Goal: Use online tool/utility: Utilize a website feature to perform a specific function

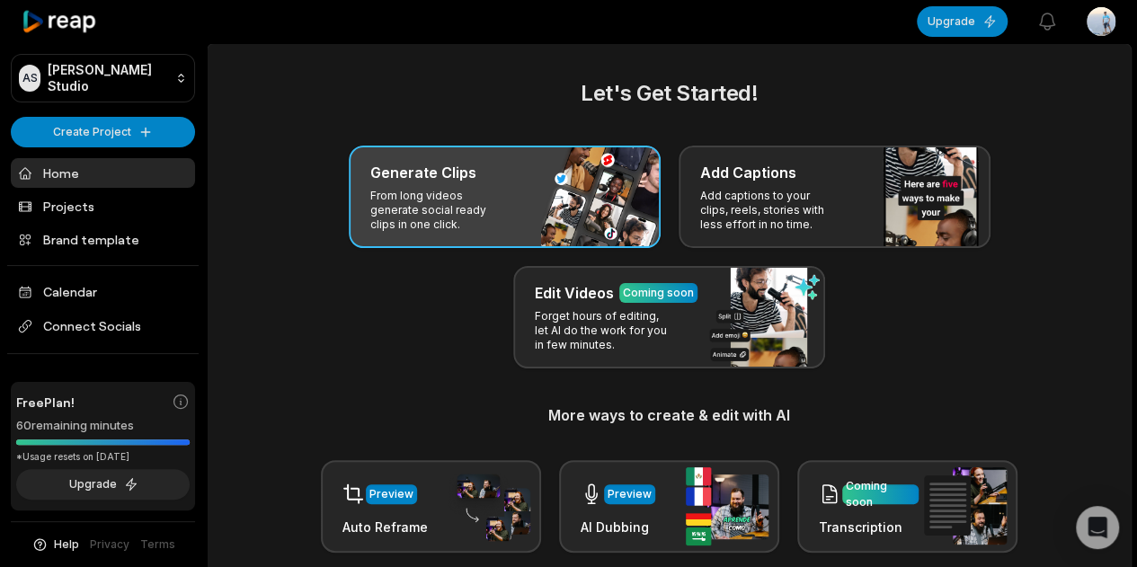
click at [620, 208] on div "Generate Clips From long videos generate social ready clips in one click." at bounding box center [505, 197] width 312 height 102
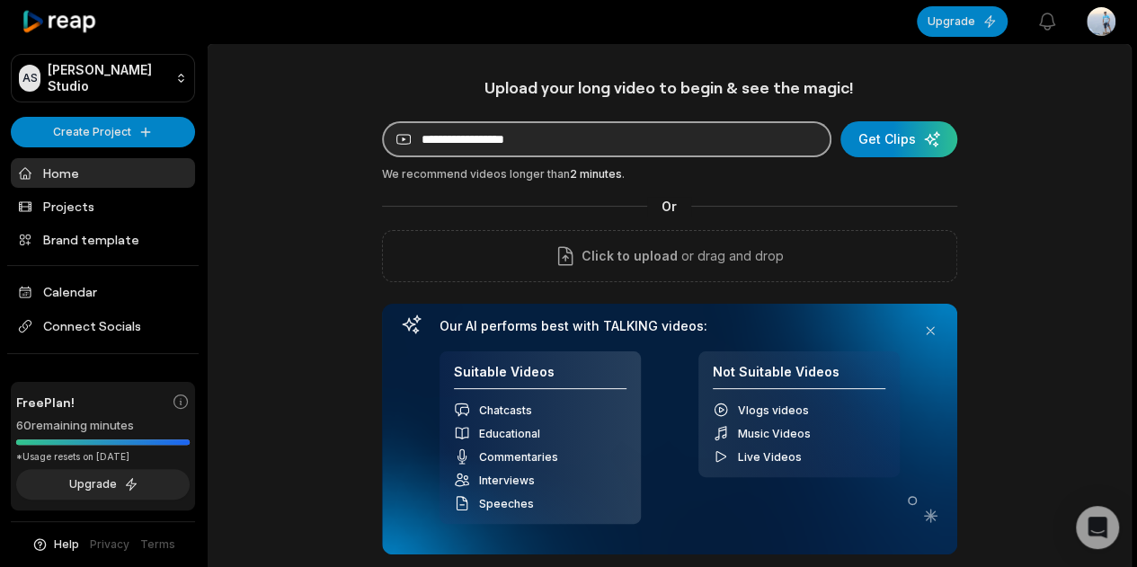
click at [699, 140] on input at bounding box center [606, 139] width 449 height 36
paste input "**********"
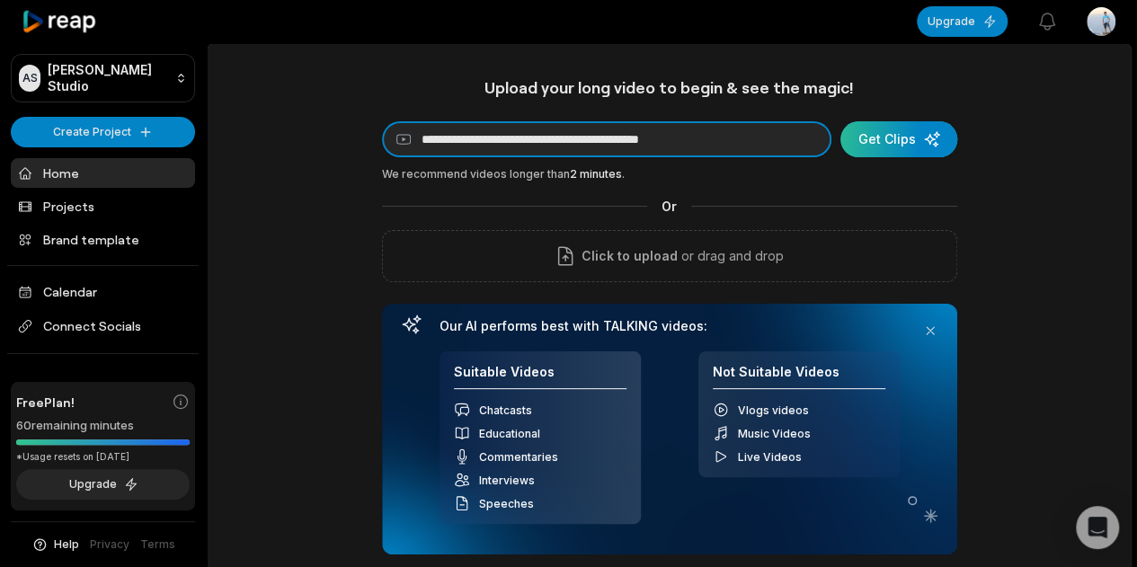
type input "**********"
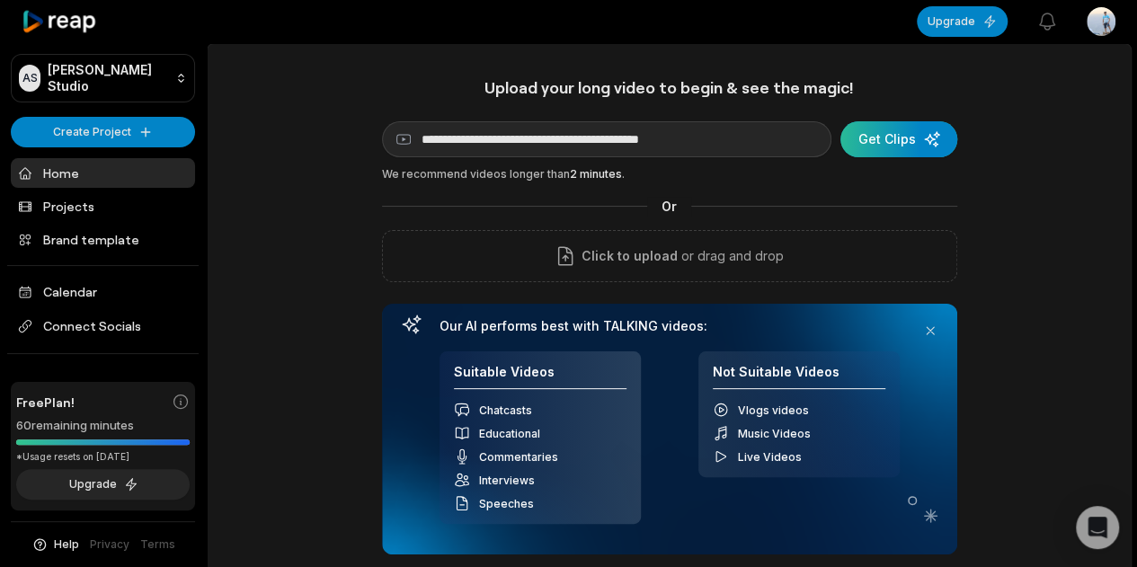
click at [872, 143] on div "submit" at bounding box center [898, 139] width 117 height 36
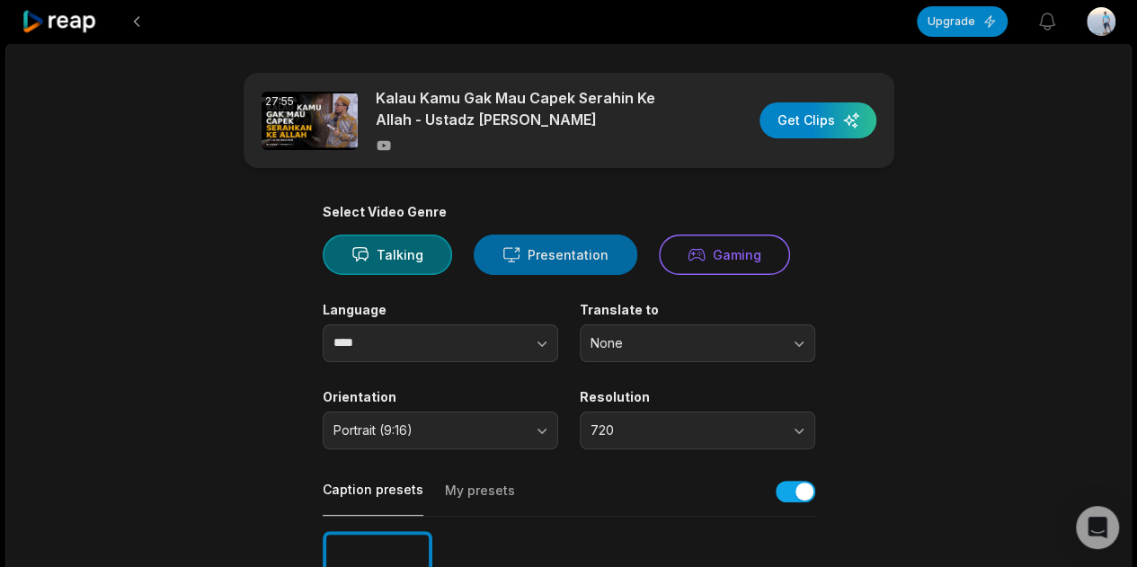
click at [599, 245] on button "Presentation" at bounding box center [556, 255] width 164 height 40
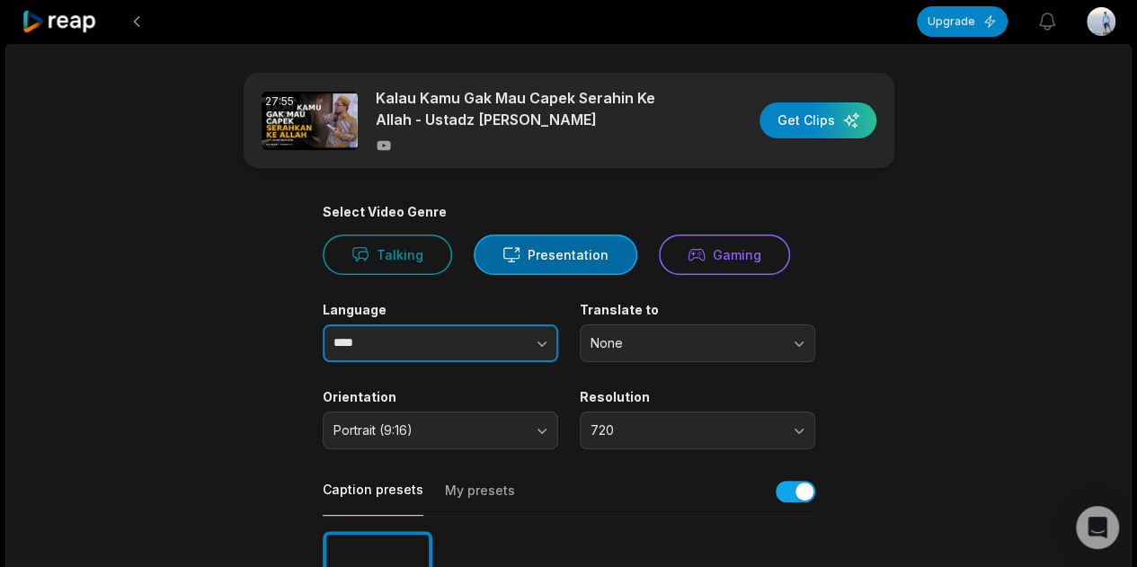
click at [548, 346] on icon "button" at bounding box center [542, 343] width 18 height 18
type input "**********"
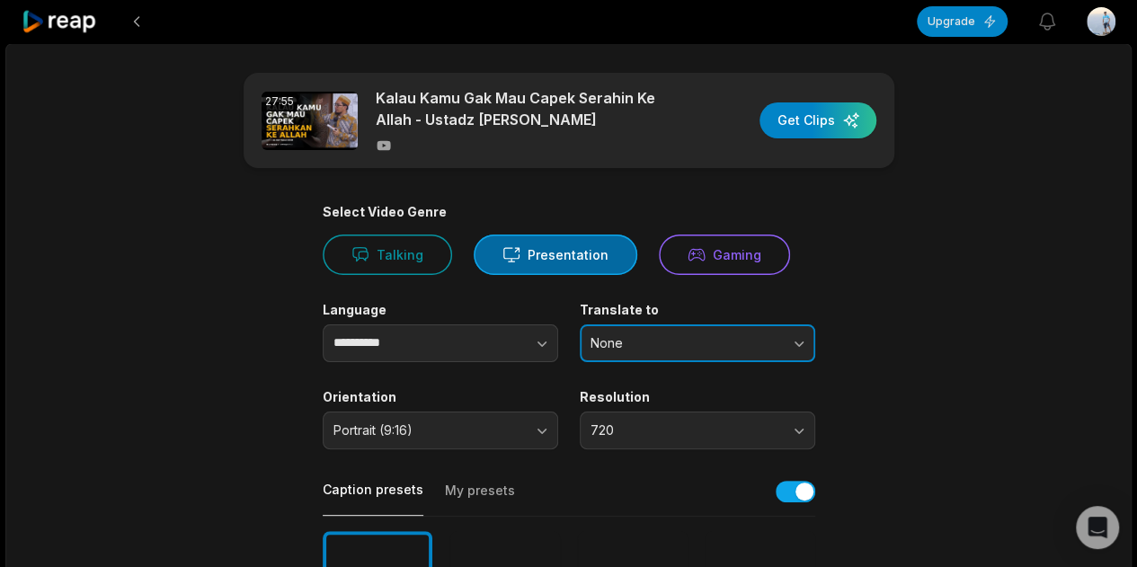
click at [704, 347] on span "None" at bounding box center [684, 343] width 189 height 16
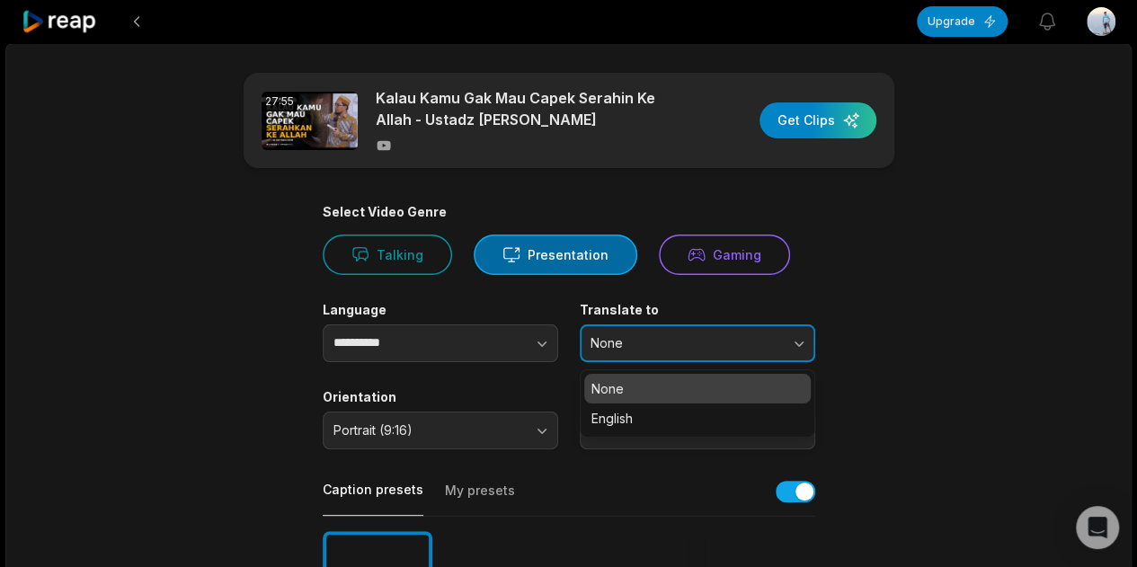
click at [704, 347] on span "None" at bounding box center [684, 343] width 189 height 16
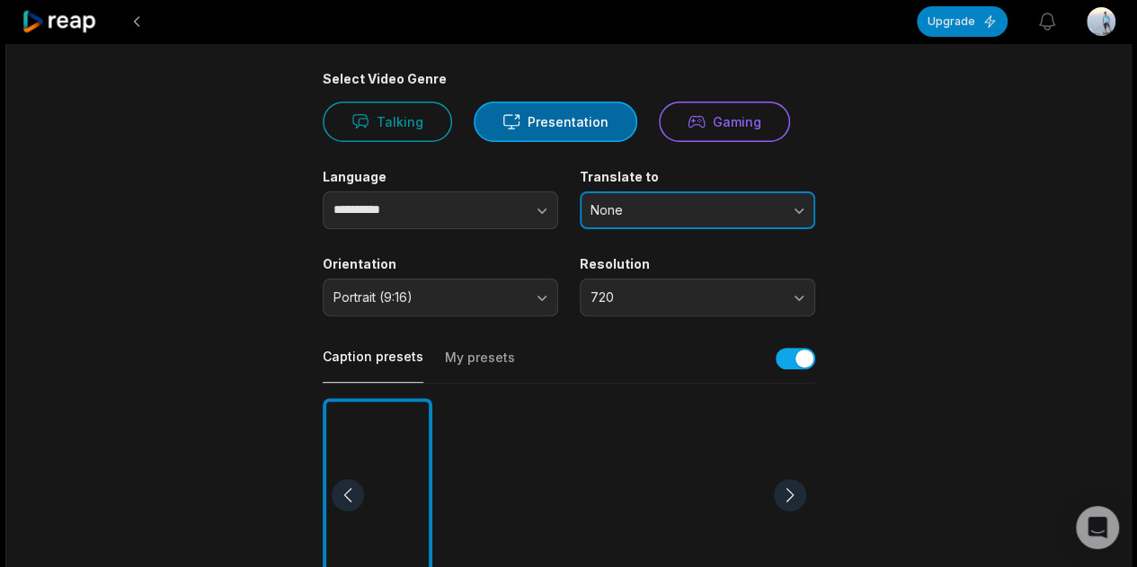
scroll to position [149, 0]
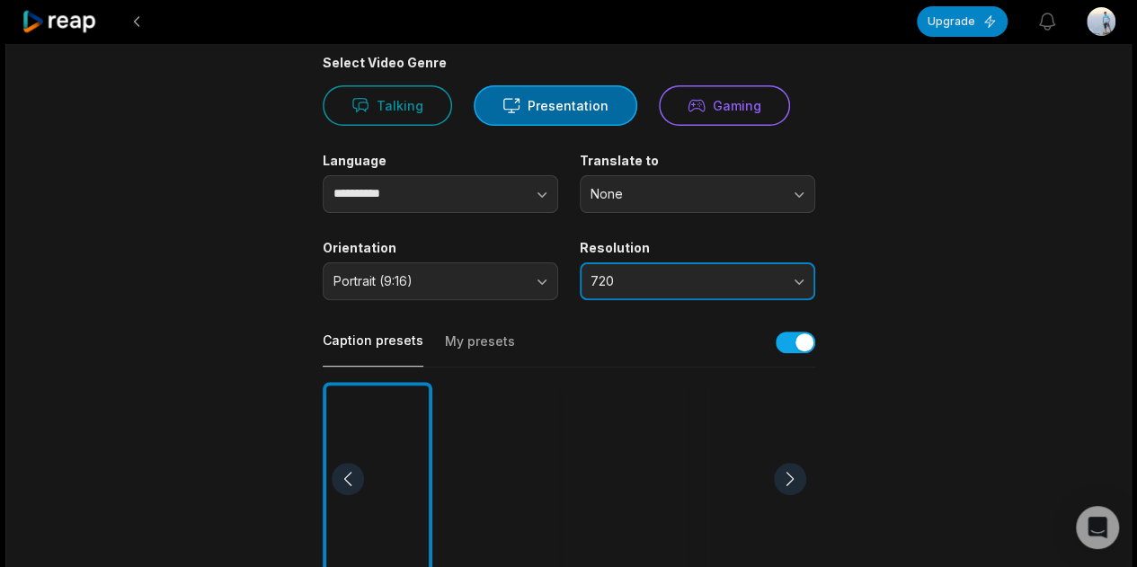
click at [672, 283] on span "720" at bounding box center [684, 281] width 189 height 16
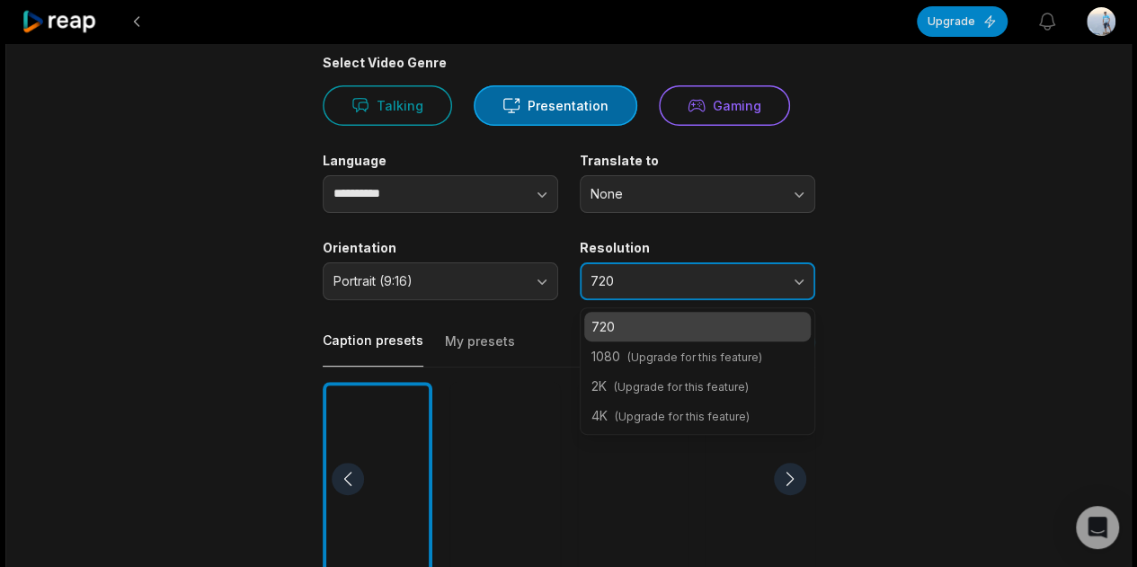
click at [672, 283] on span "720" at bounding box center [684, 281] width 189 height 16
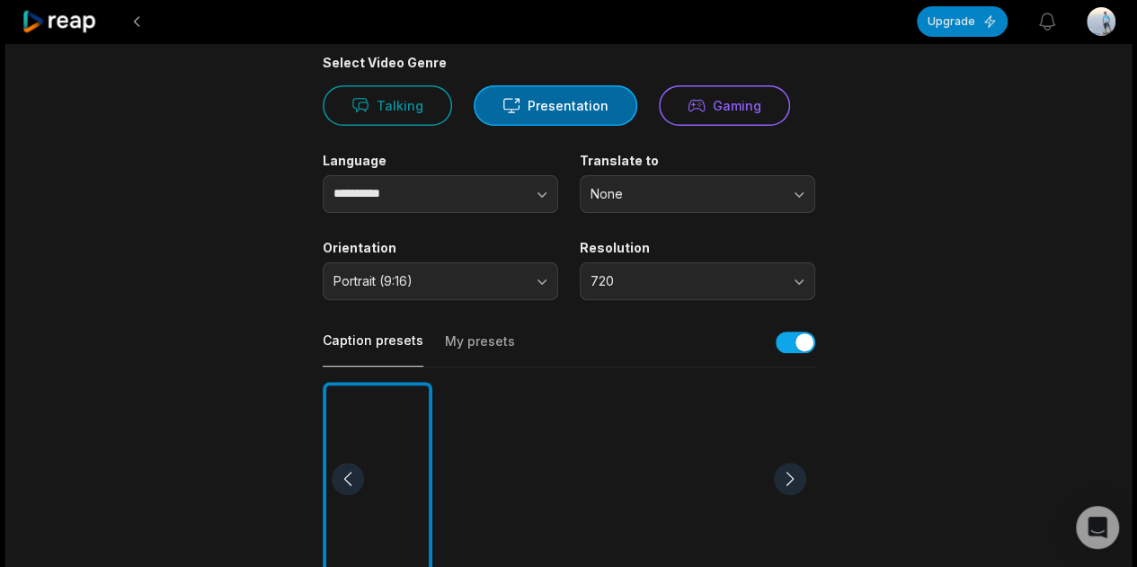
click at [935, 292] on main "**********" at bounding box center [569, 474] width 870 height 1101
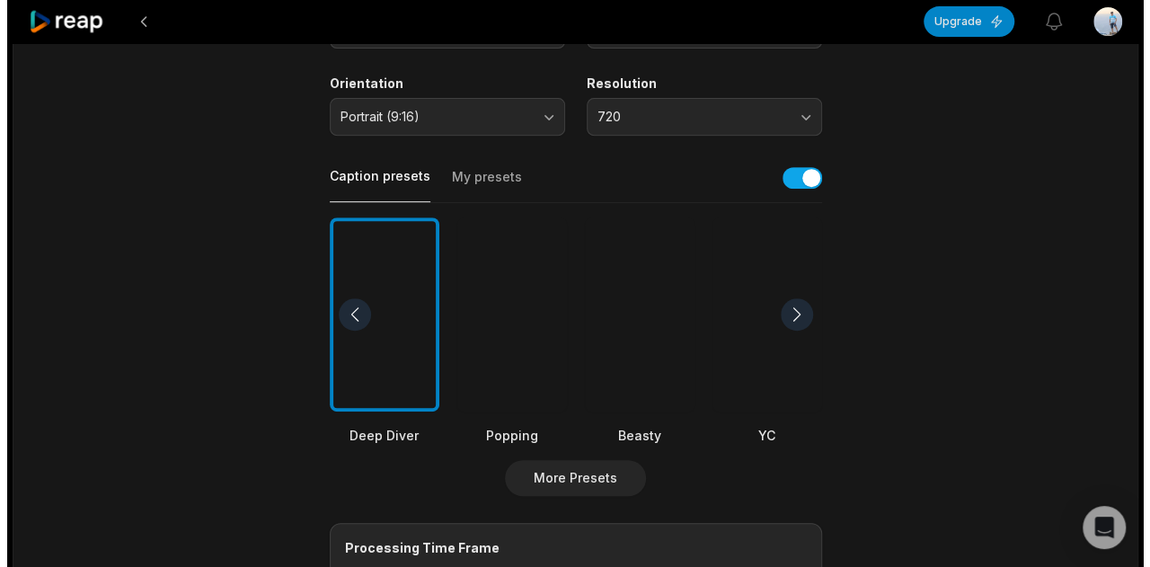
scroll to position [299, 0]
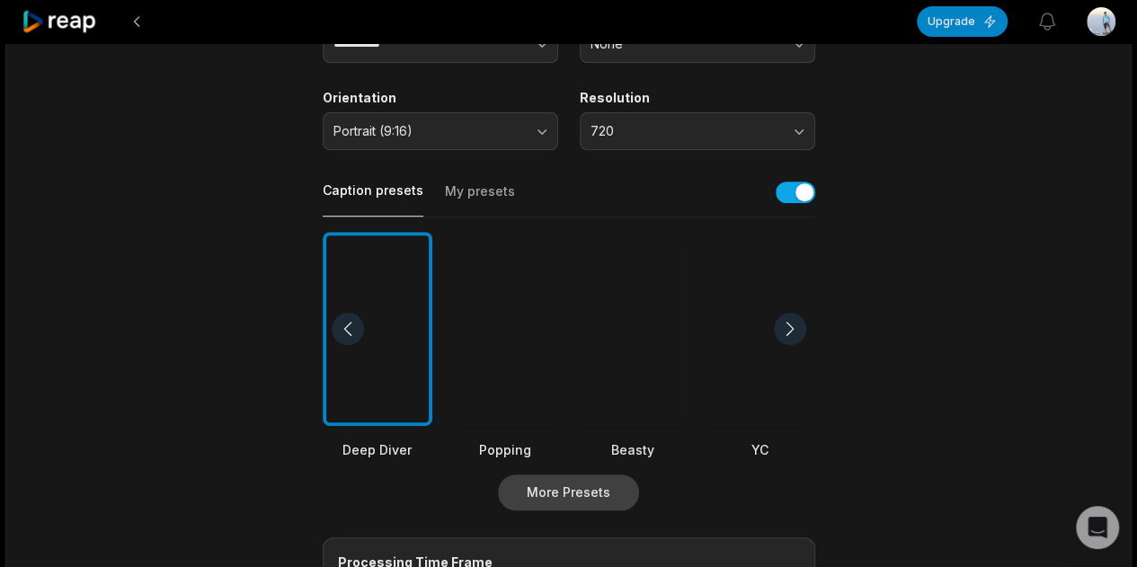
click at [598, 492] on button "More Presets" at bounding box center [568, 492] width 141 height 36
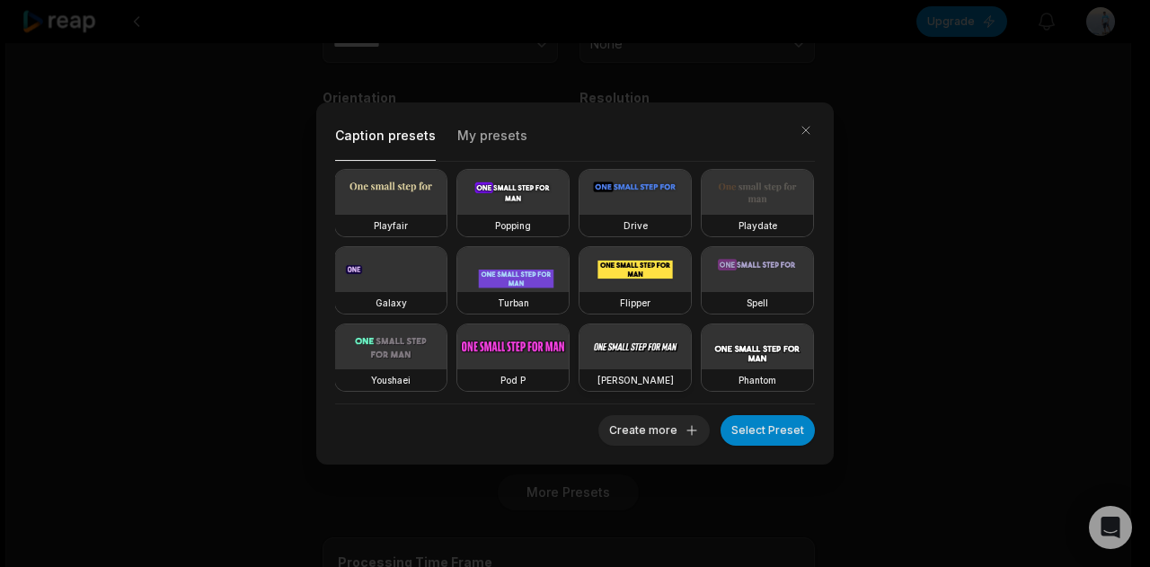
click at [580, 369] on video at bounding box center [635, 346] width 111 height 45
click at [755, 430] on button "Select Preset" at bounding box center [768, 430] width 94 height 31
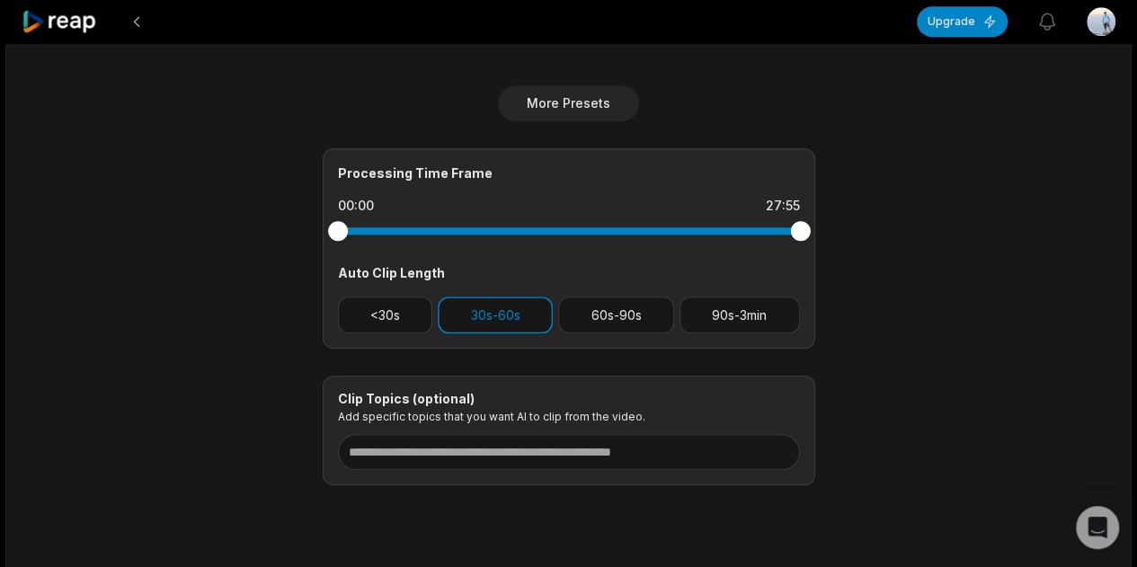
scroll to position [733, 0]
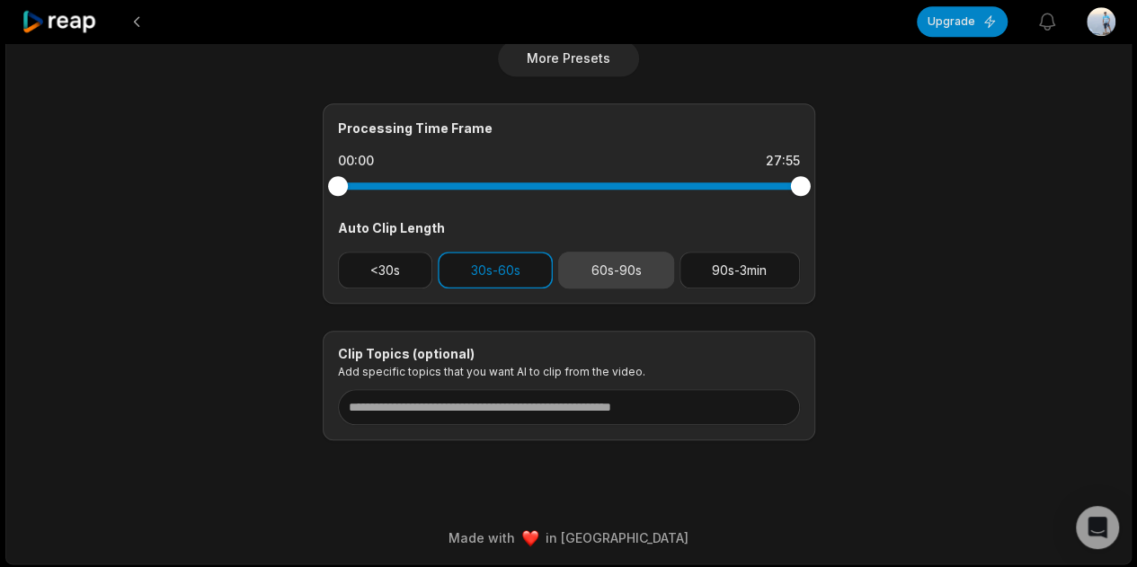
click at [615, 272] on button "60s-90s" at bounding box center [616, 270] width 116 height 37
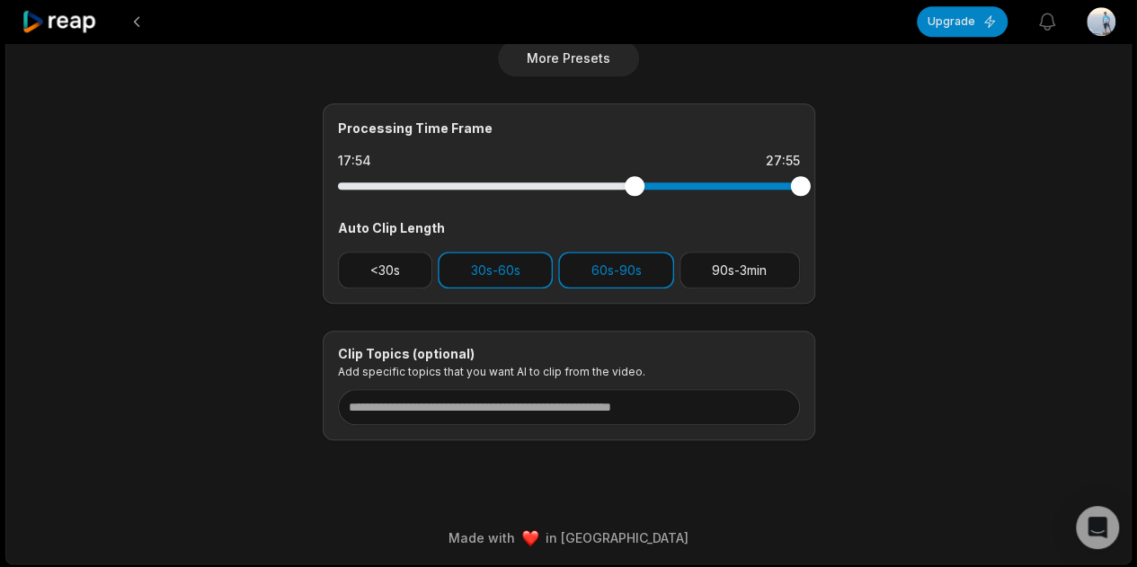
drag, startPoint x: 340, startPoint y: 188, endPoint x: 633, endPoint y: 204, distance: 294.3
click at [633, 204] on div "Processing Time Frame 17:54 27:55 Auto Clip Length <30s 30s-60s 60s-90s 90s-3min" at bounding box center [569, 203] width 492 height 200
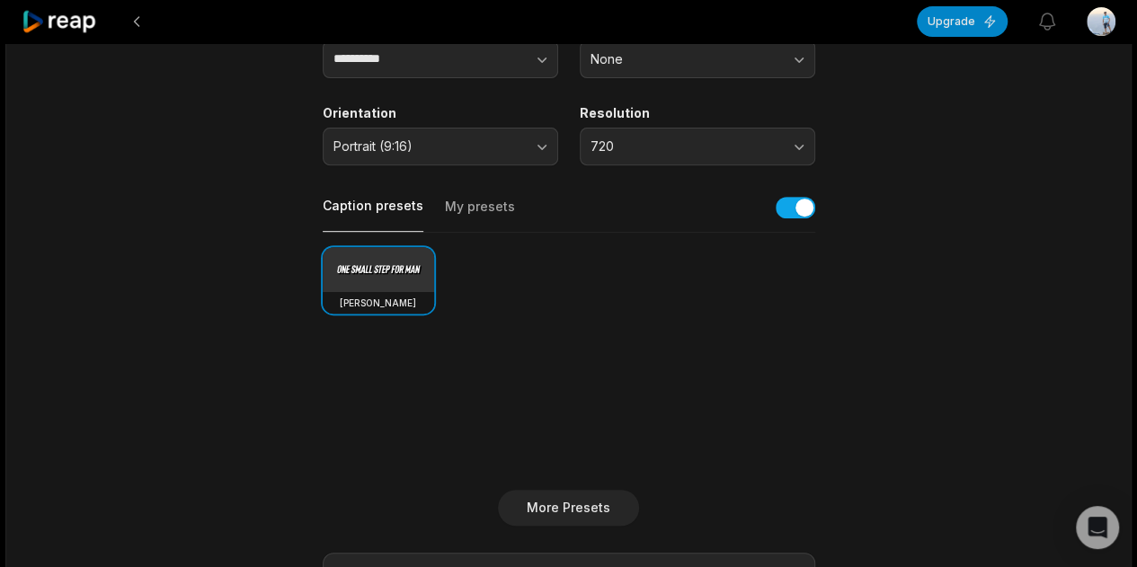
scroll to position [0, 0]
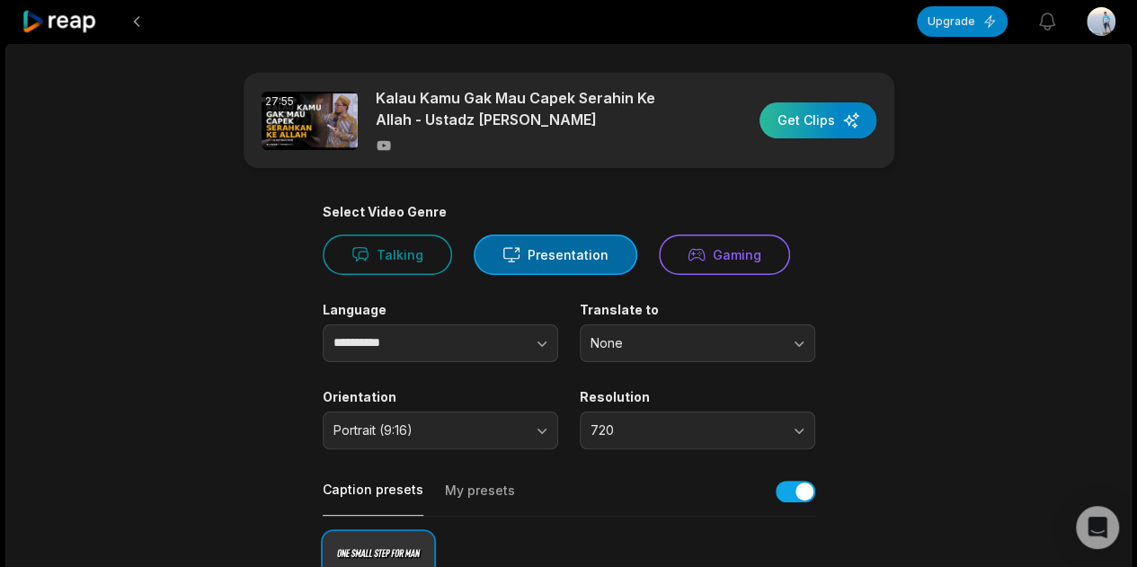
click at [828, 123] on div "button" at bounding box center [817, 120] width 117 height 36
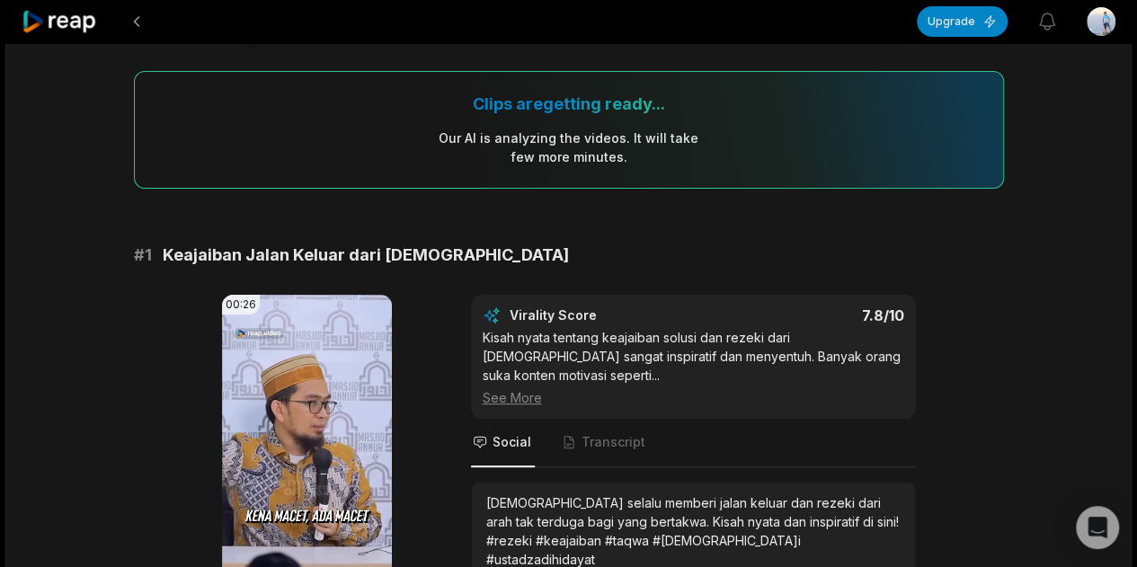
scroll to position [149, 0]
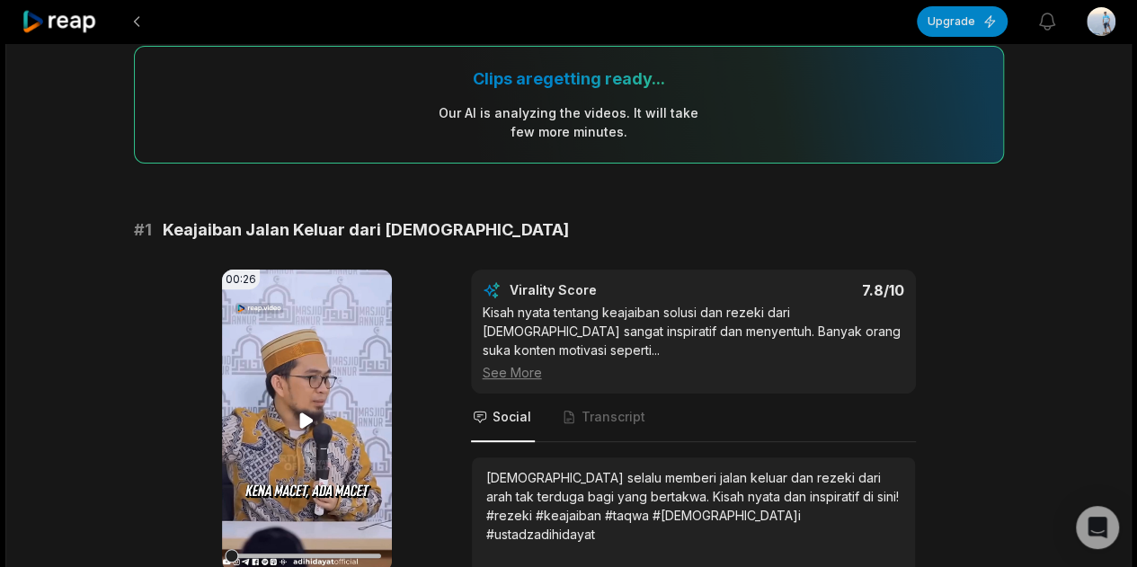
click at [293, 414] on video "Your browser does not support mp4 format." at bounding box center [307, 421] width 170 height 302
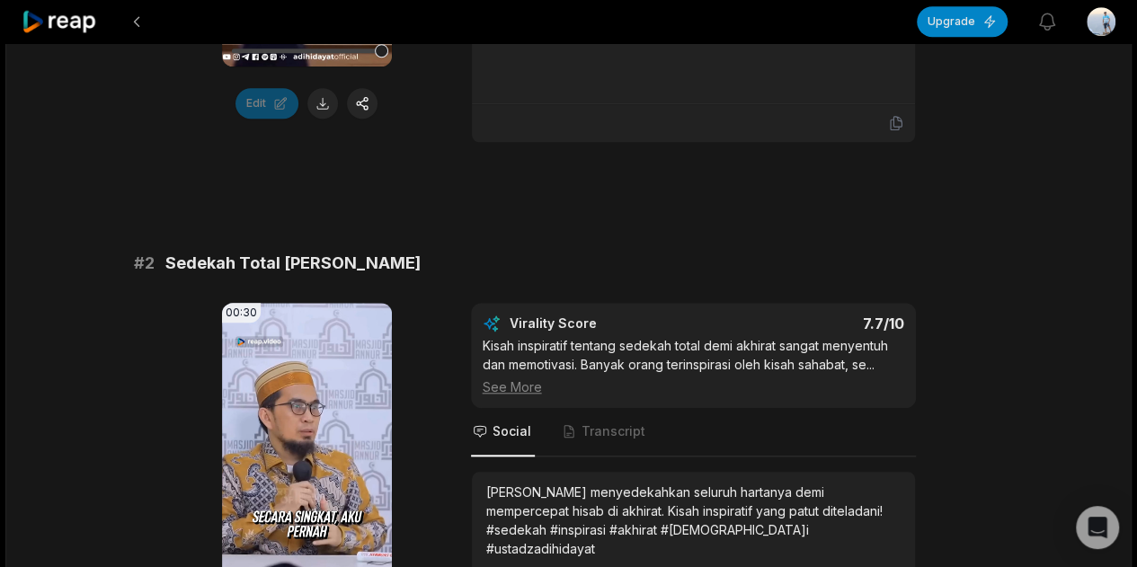
scroll to position [749, 0]
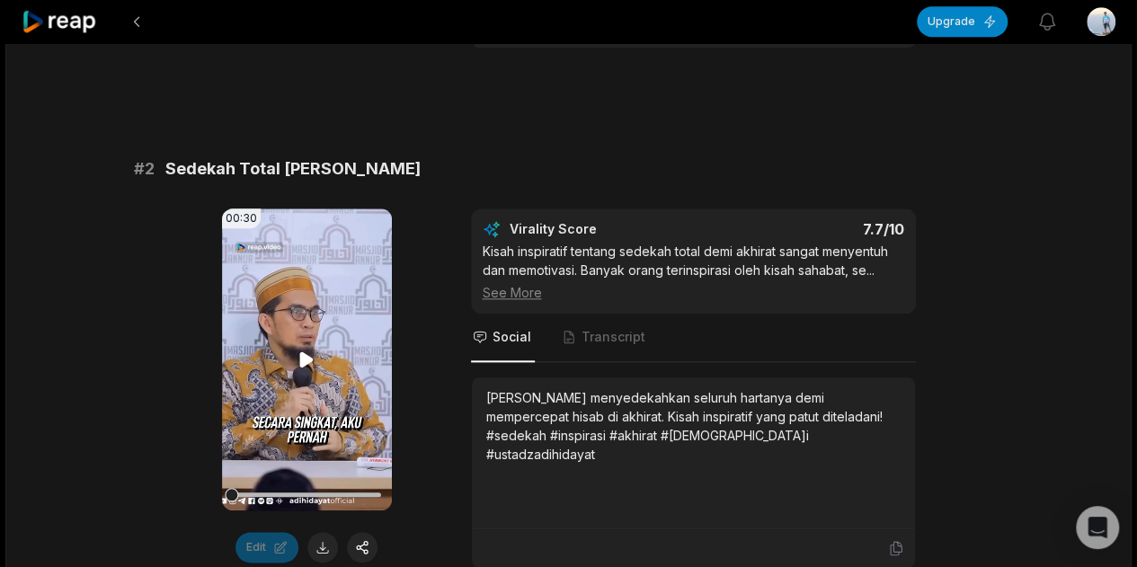
click at [285, 349] on video "Your browser does not support mp4 format." at bounding box center [307, 359] width 170 height 302
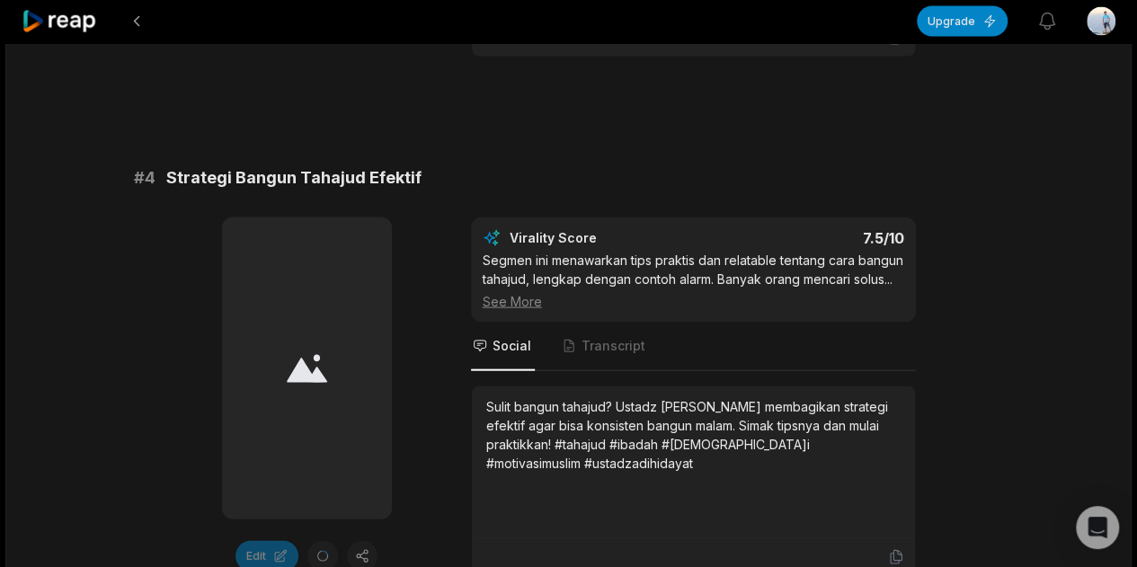
scroll to position [2396, 0]
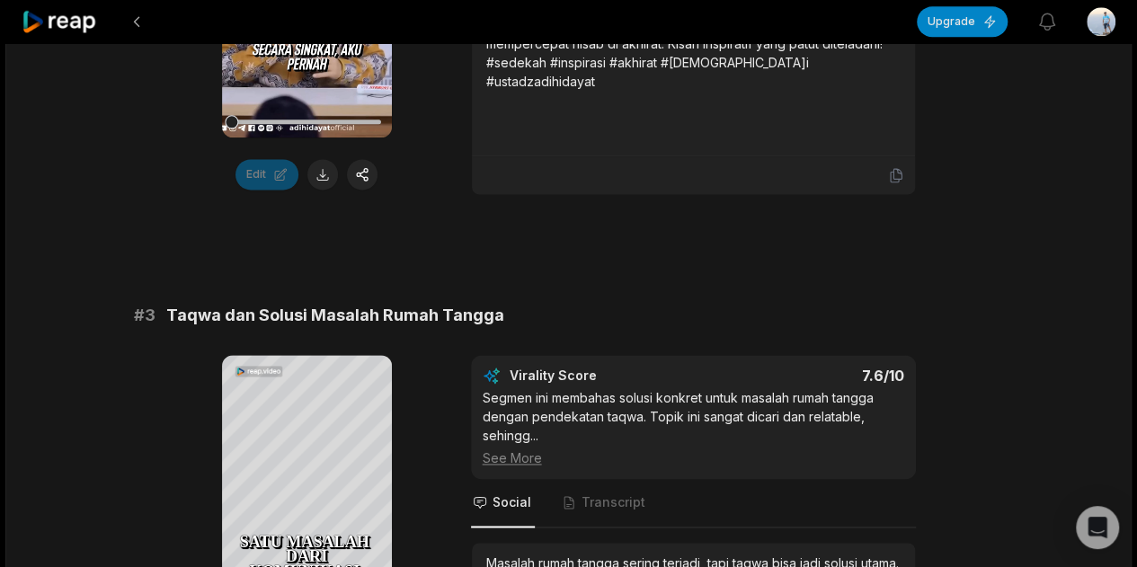
scroll to position [1271, 0]
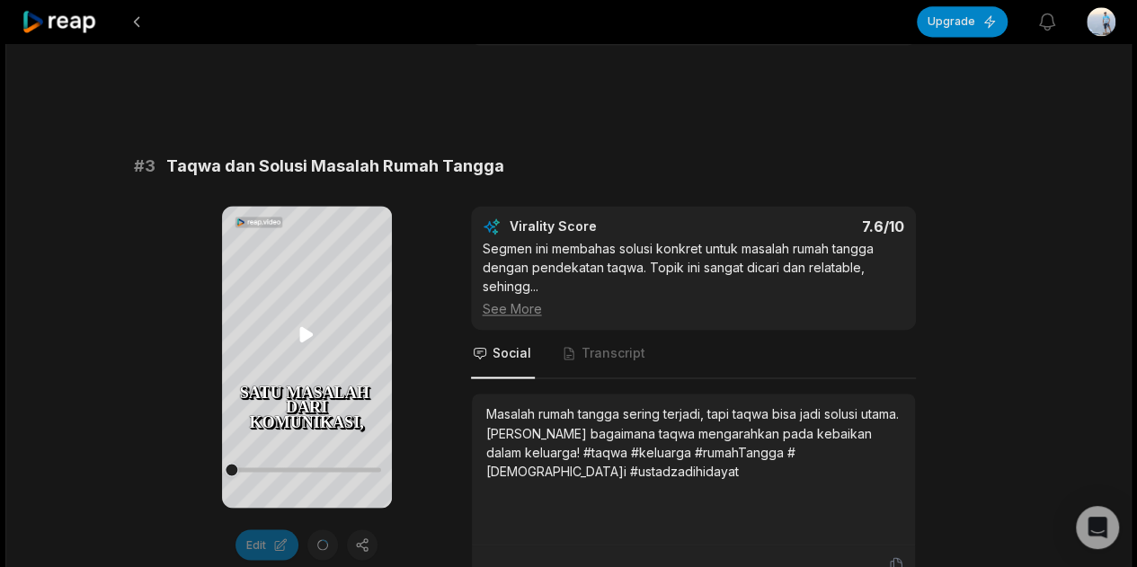
click at [309, 337] on icon at bounding box center [307, 334] width 22 height 22
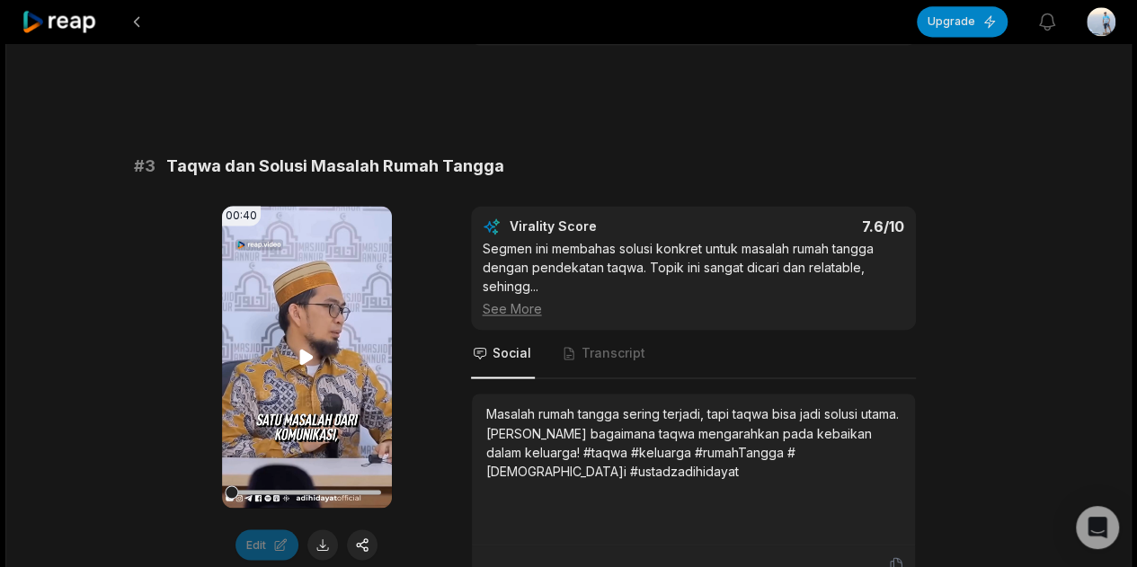
click at [303, 350] on icon at bounding box center [306, 357] width 13 height 15
click at [279, 476] on div at bounding box center [306, 491] width 149 height 31
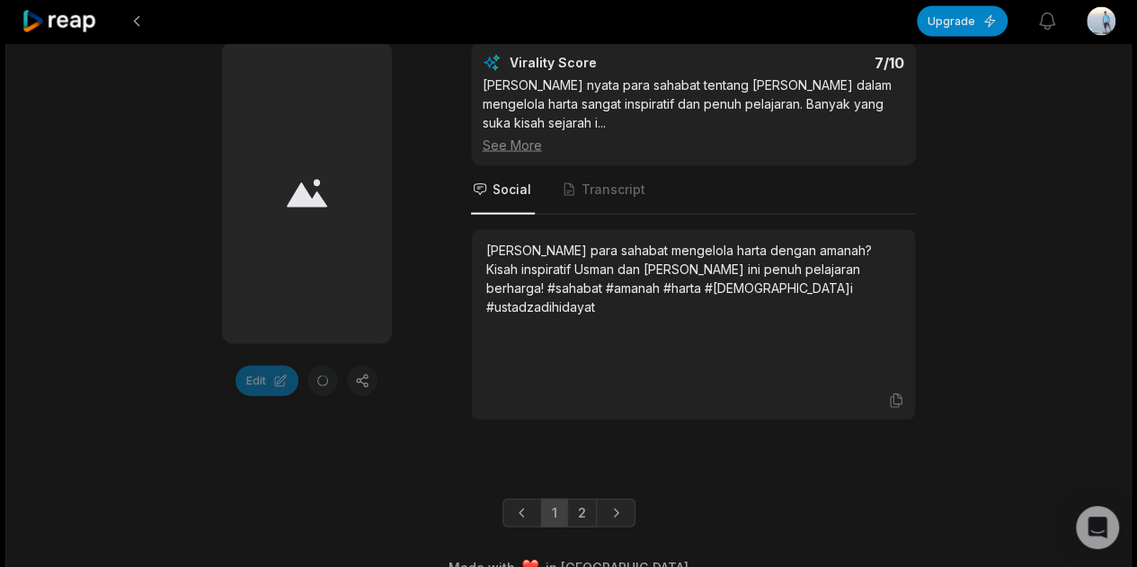
scroll to position [5199, 0]
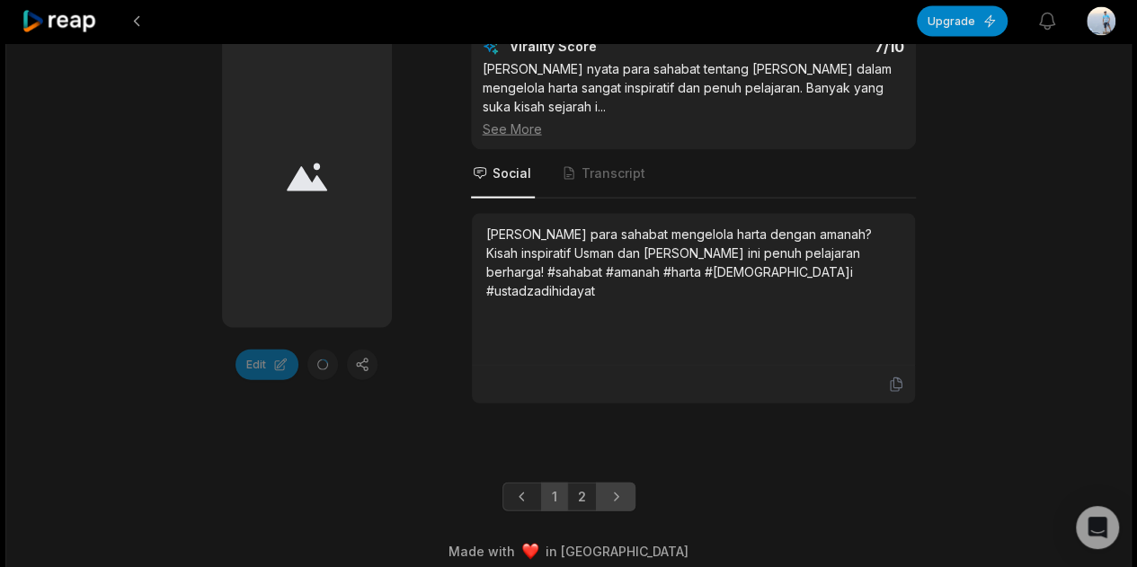
click at [609, 488] on icon "Next page" at bounding box center [616, 497] width 18 height 18
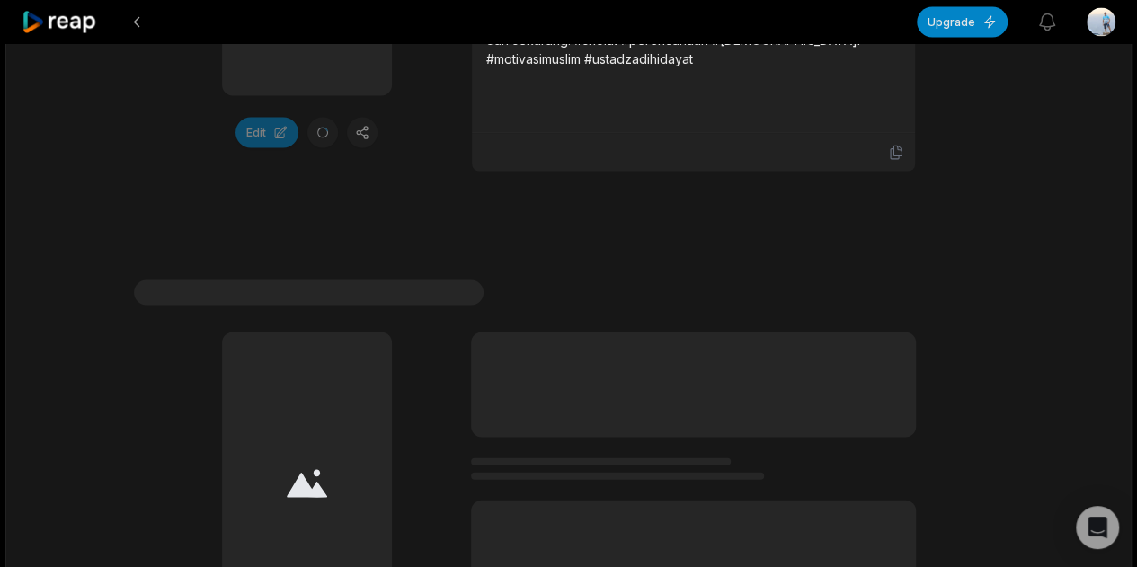
scroll to position [1999, 0]
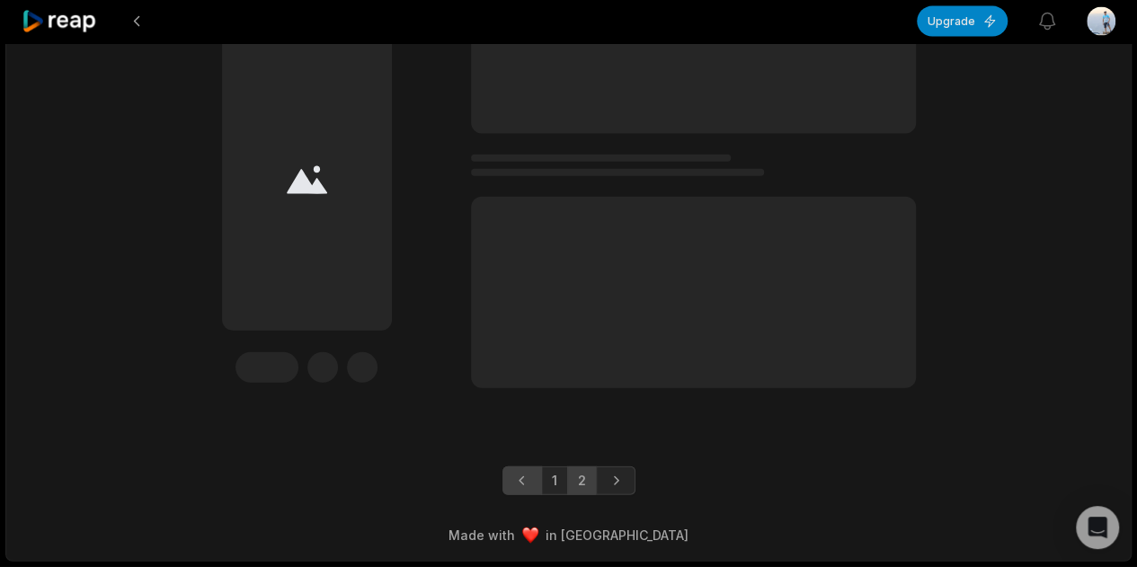
click at [532, 484] on link "Previous page" at bounding box center [522, 480] width 40 height 29
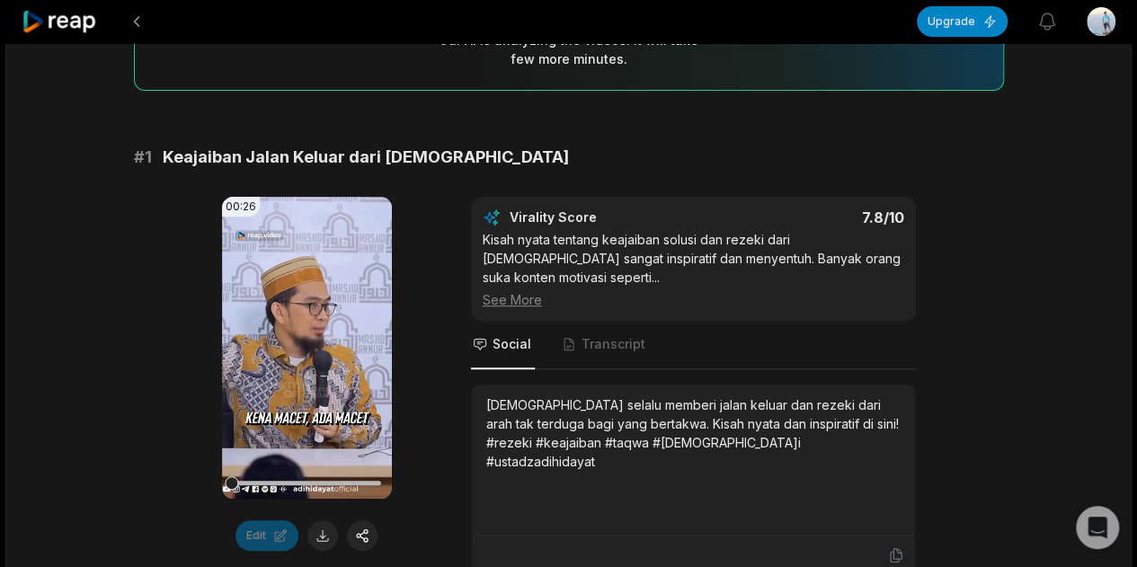
scroll to position [0, 0]
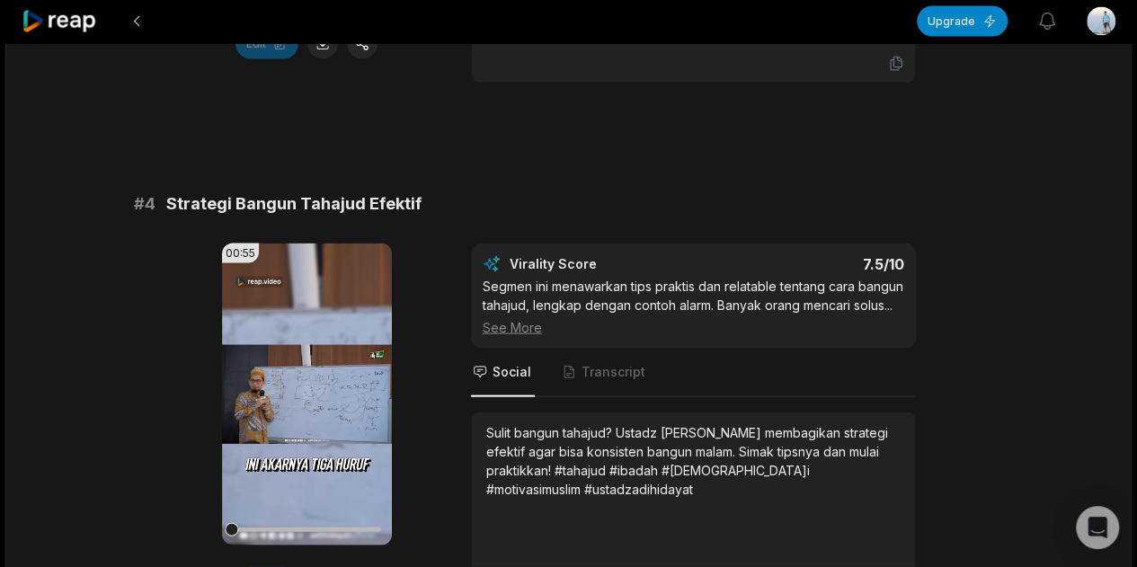
scroll to position [1797, 0]
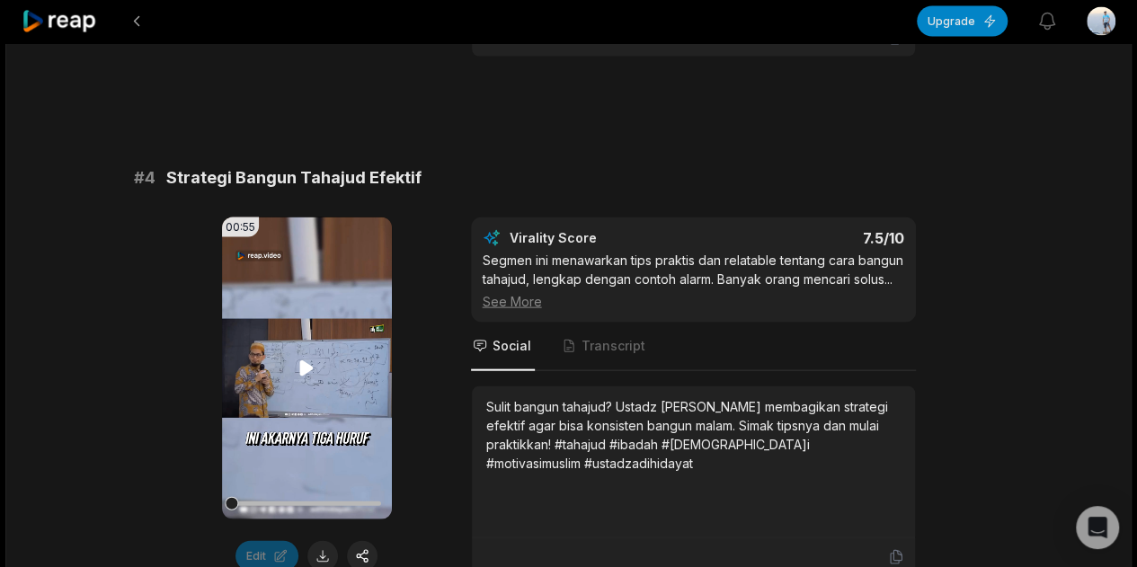
click at [302, 361] on icon at bounding box center [306, 368] width 13 height 15
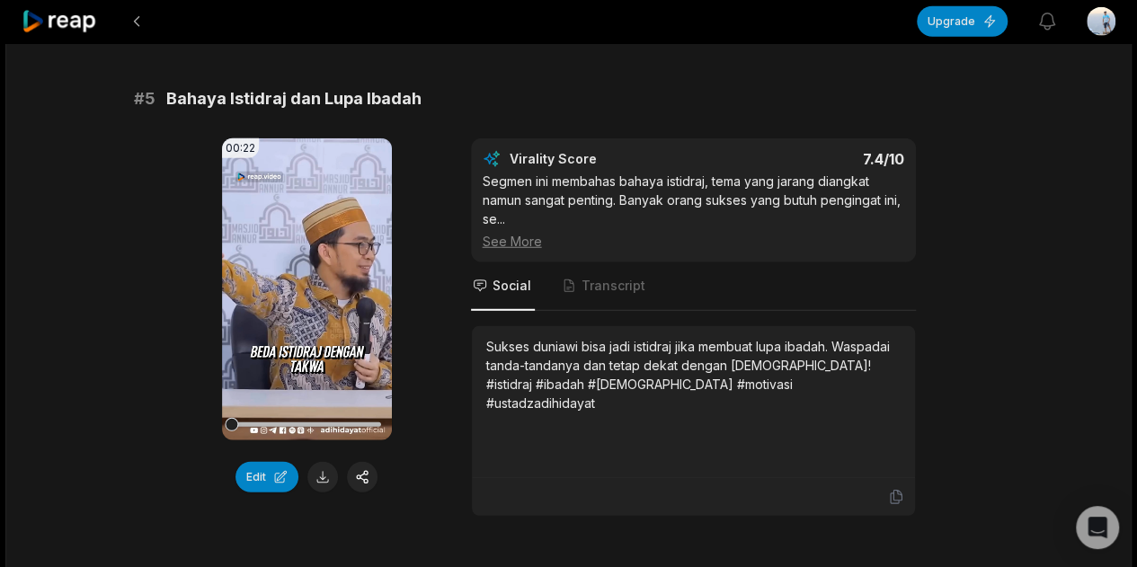
scroll to position [2252, 0]
click at [300, 287] on icon at bounding box center [306, 287] width 13 height 15
click at [516, 237] on div "See More" at bounding box center [693, 240] width 421 height 19
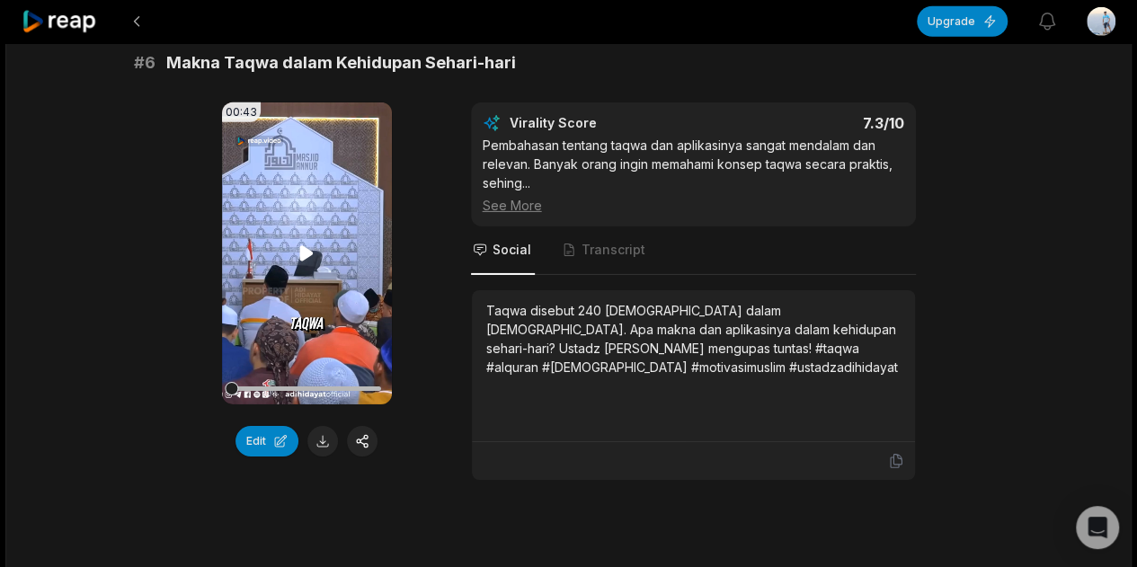
scroll to position [2850, 0]
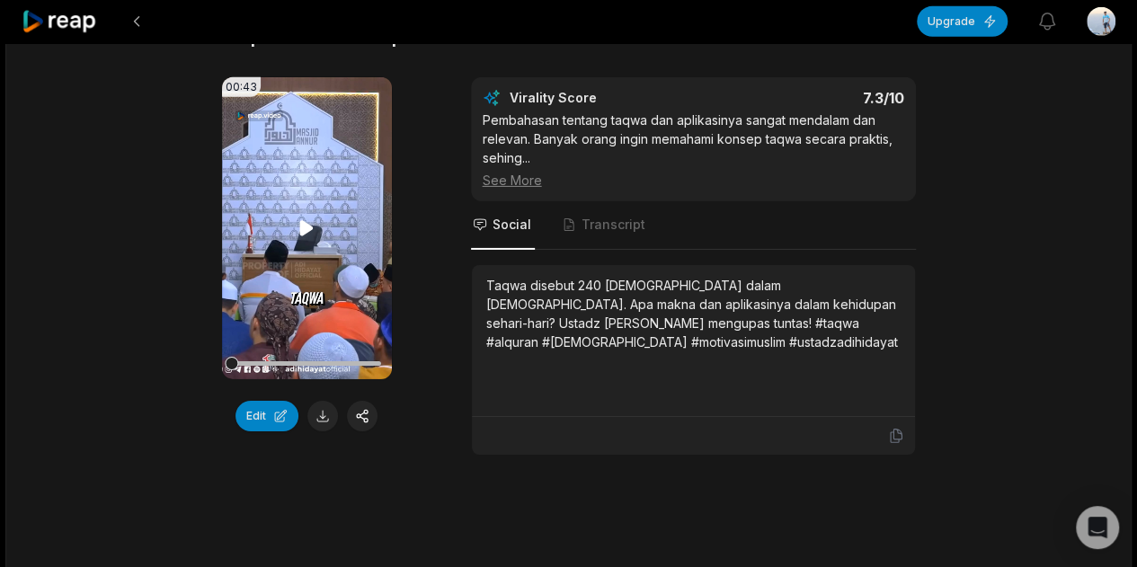
click at [300, 220] on icon at bounding box center [306, 227] width 13 height 15
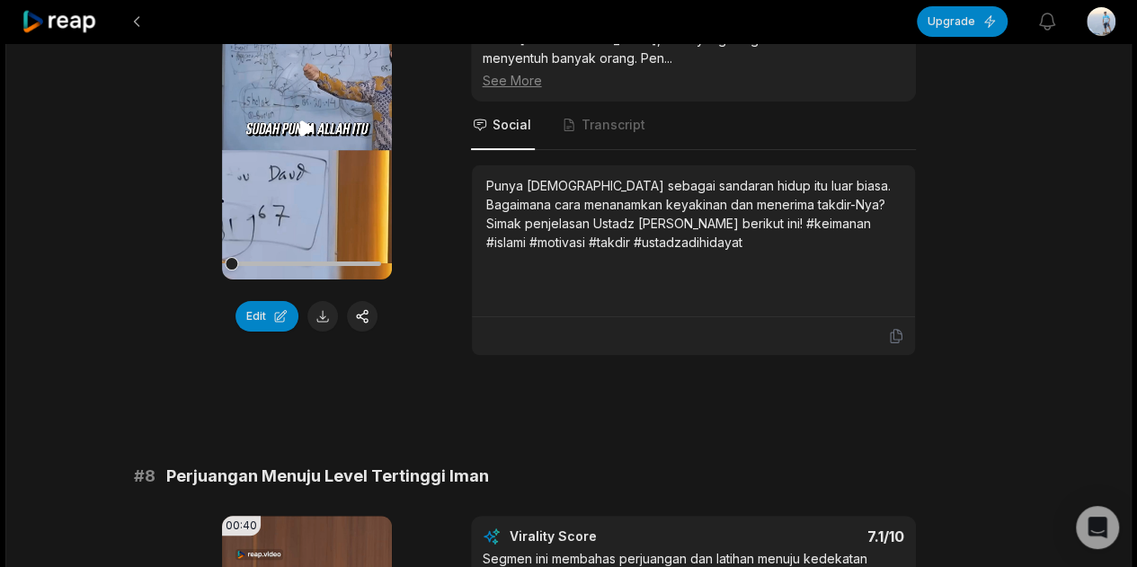
scroll to position [3450, 0]
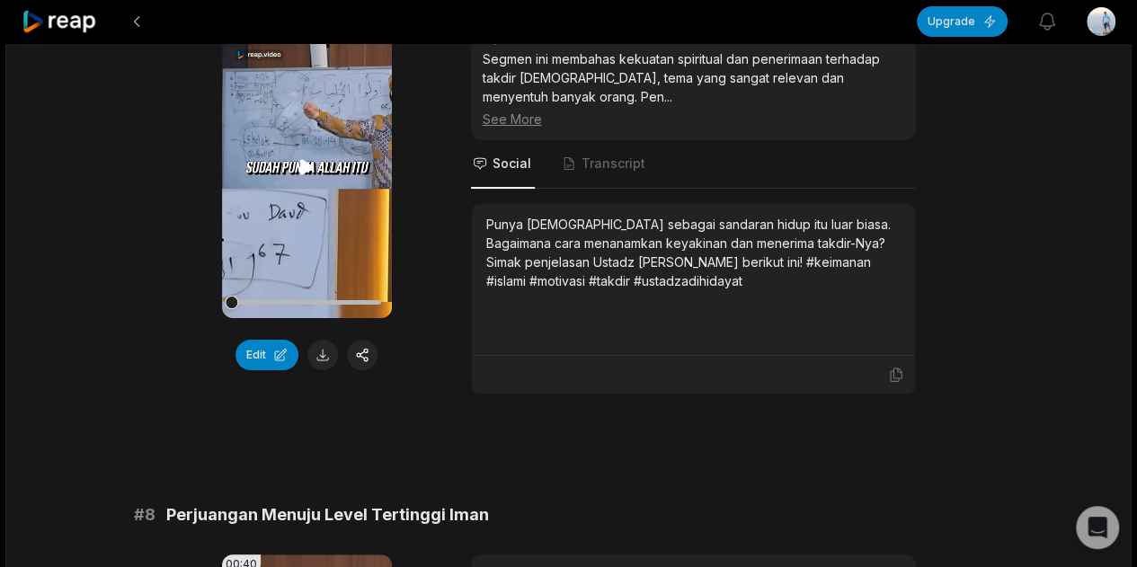
click at [307, 161] on icon at bounding box center [306, 166] width 13 height 15
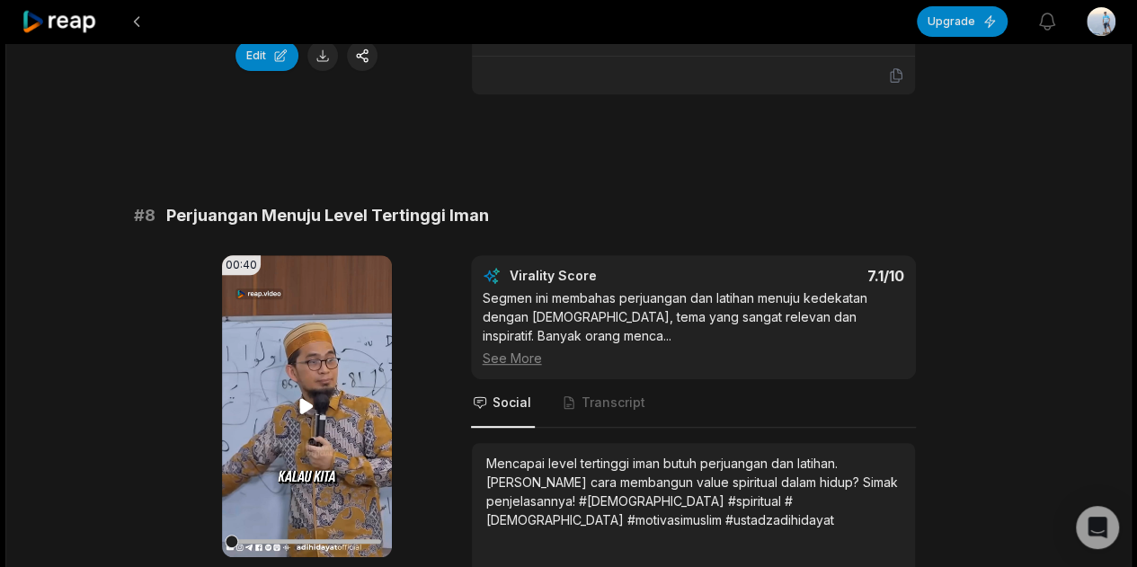
click at [309, 398] on icon at bounding box center [306, 405] width 13 height 15
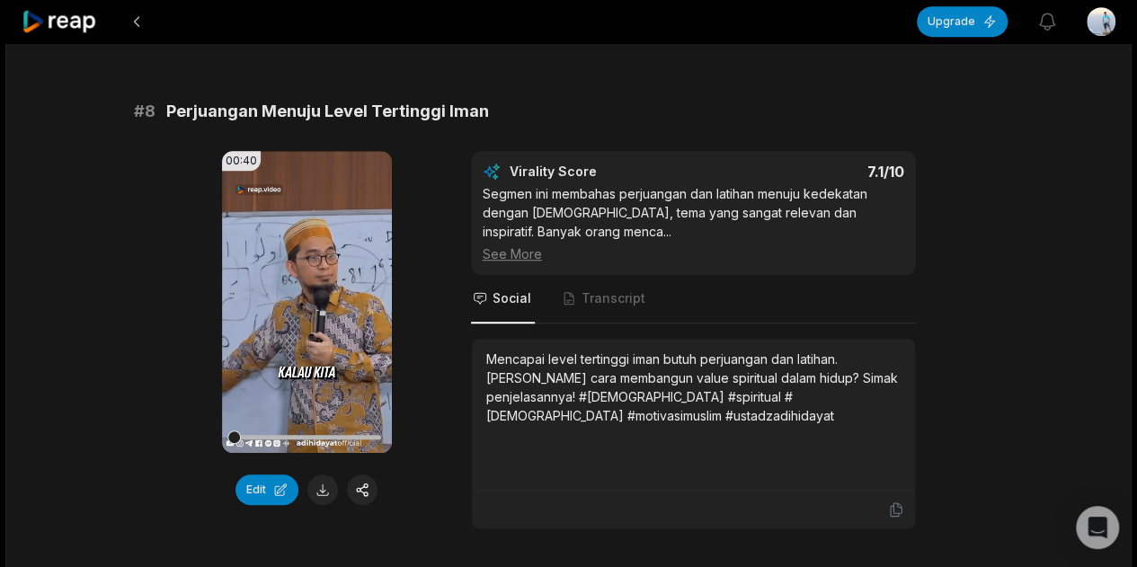
scroll to position [3899, 0]
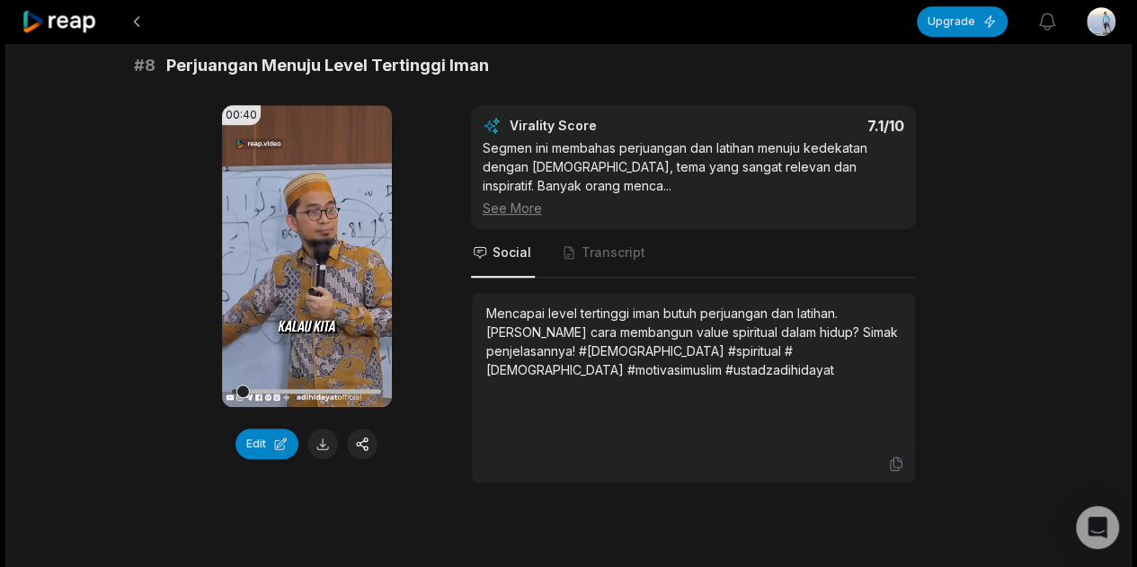
click at [520, 199] on div "See More" at bounding box center [693, 208] width 421 height 19
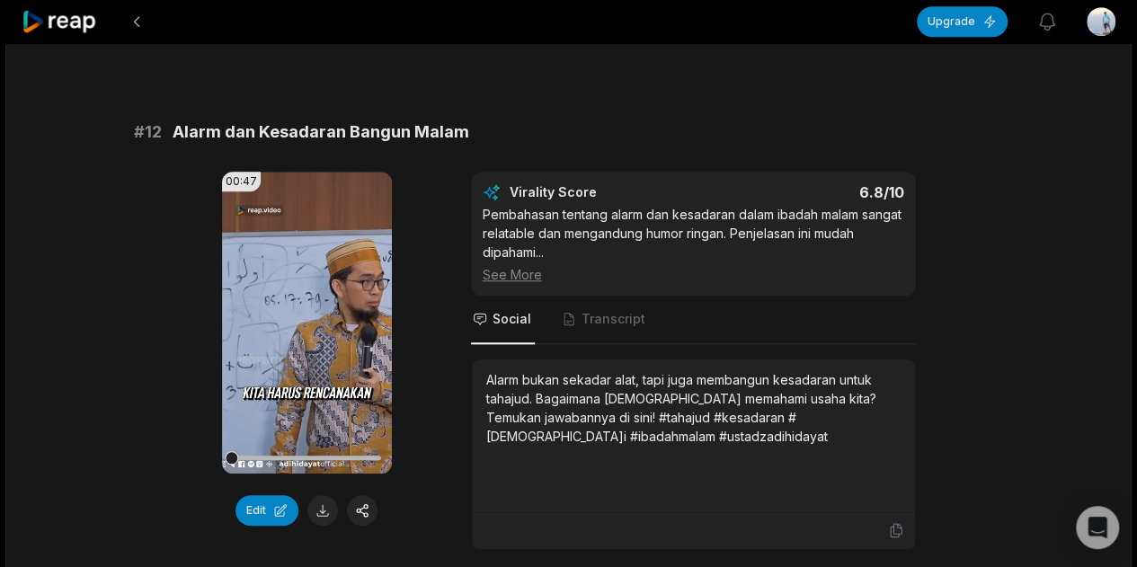
scroll to position [749, 0]
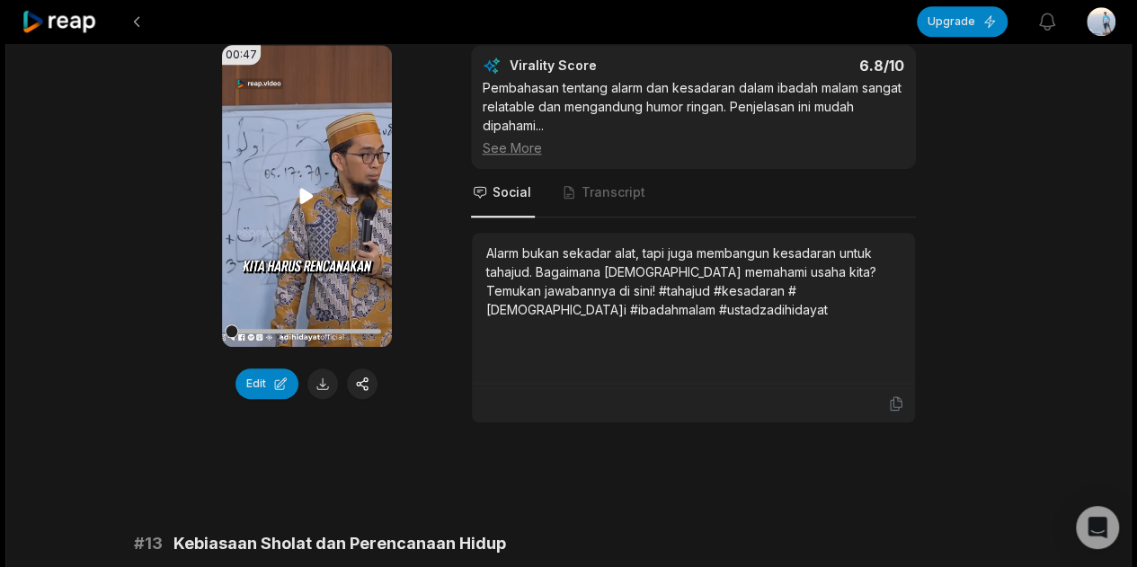
click at [304, 203] on icon at bounding box center [306, 195] width 13 height 15
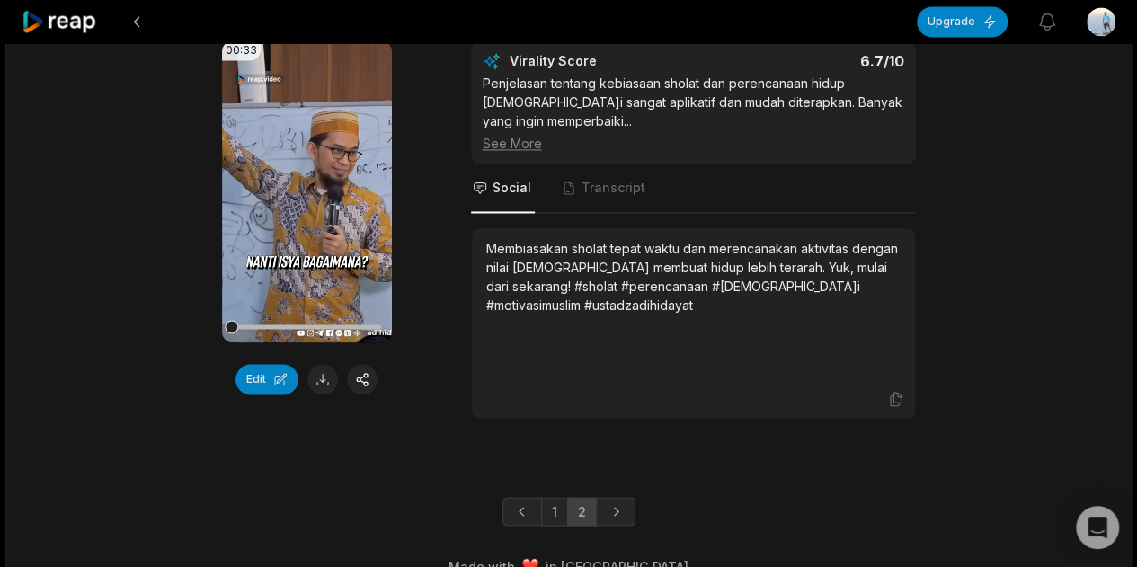
scroll to position [1335, 0]
